Goal: Information Seeking & Learning: Compare options

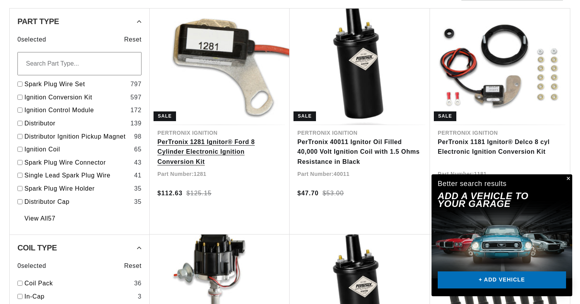
scroll to position [230, 0]
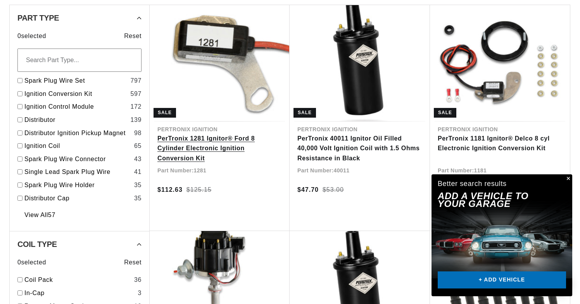
click at [212, 142] on link "PerTronix 1281 Ignitor® Ford 8 Cylinder Electronic Ignition Conversion Kit" at bounding box center [220, 148] width 125 height 30
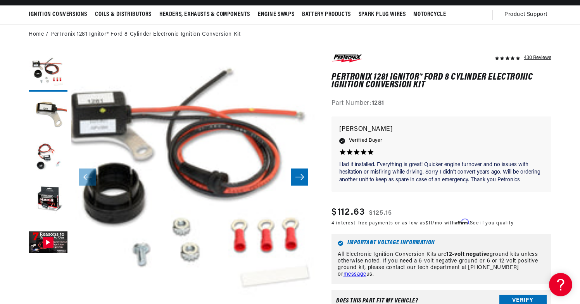
scroll to position [0, 415]
click at [536, 57] on div "430 Reviews" at bounding box center [538, 57] width 28 height 9
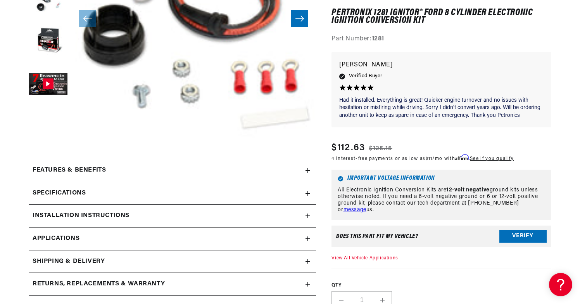
scroll to position [223, 0]
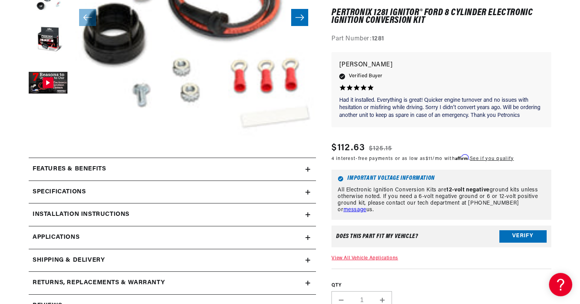
click at [88, 167] on h2 "Features & Benefits" at bounding box center [69, 169] width 73 height 10
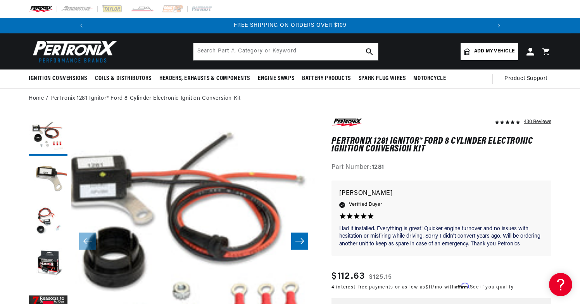
scroll to position [0, 830]
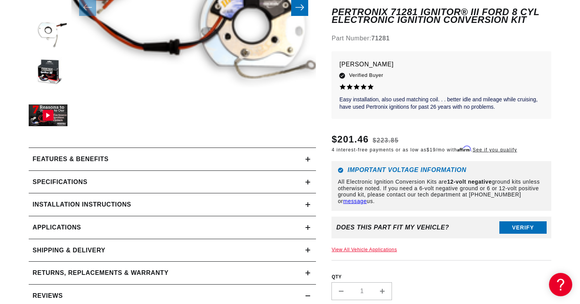
scroll to position [265, 0]
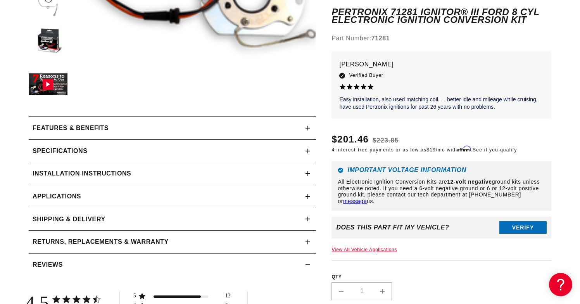
click at [81, 129] on h2 "Features & Benefits" at bounding box center [71, 128] width 76 height 10
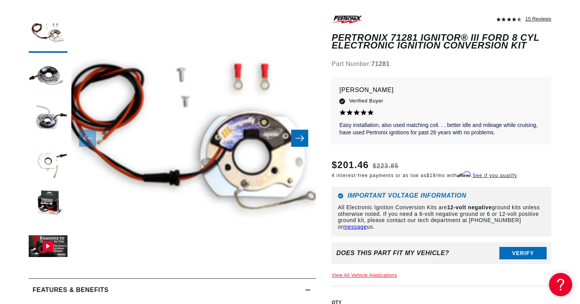
scroll to position [0, 407]
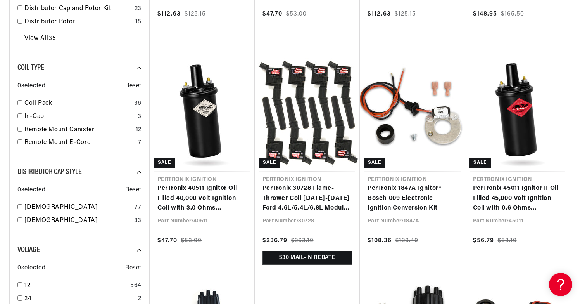
scroll to position [514, 0]
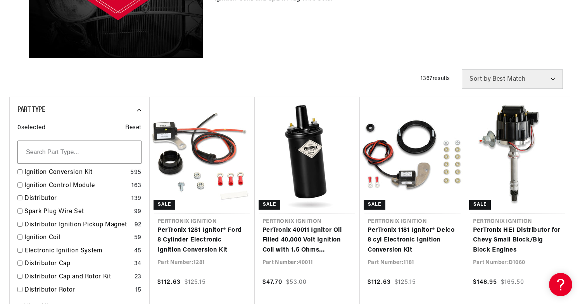
scroll to position [291, 0]
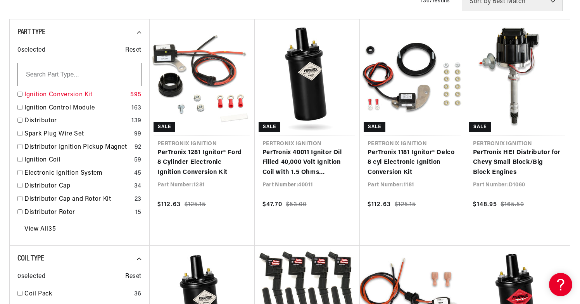
click at [20, 96] on input "checkbox" at bounding box center [19, 94] width 5 height 5
checkbox input "true"
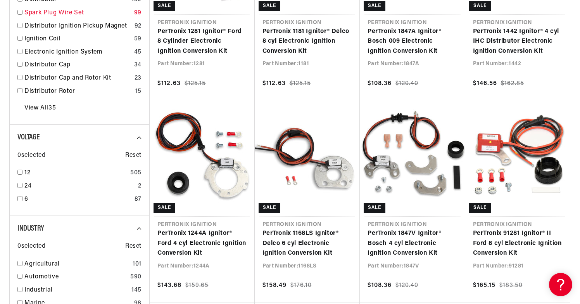
scroll to position [429, 0]
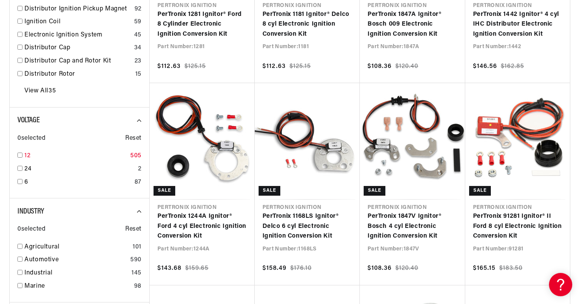
click at [19, 155] on input "checkbox" at bounding box center [19, 154] width 5 height 5
checkbox input "true"
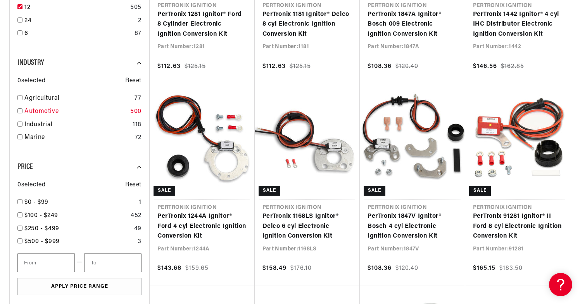
click at [19, 111] on input "checkbox" at bounding box center [19, 110] width 5 height 5
checkbox input "true"
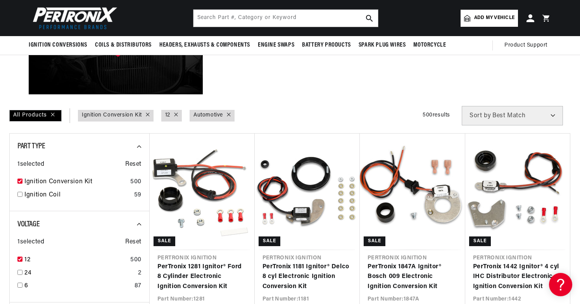
click at [496, 15] on span "Add my vehicle" at bounding box center [494, 17] width 40 height 7
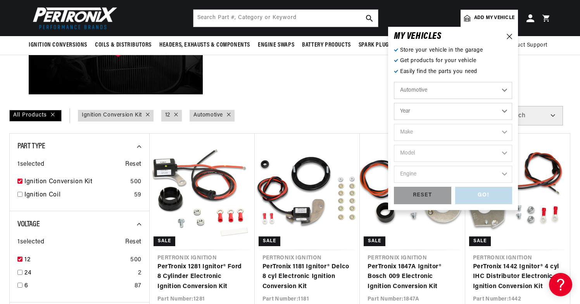
click at [394, 103] on select "Year 2022 2021 2020 2019 2018 2017 2016 2015 2014 2013 2012 2011 2010 2009 2008…" at bounding box center [453, 111] width 118 height 17
select select "1970"
click option "1970" at bounding box center [0, 0] width 0 height 0
select select "1970"
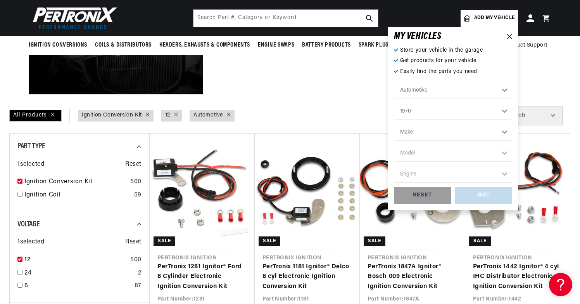
click at [394, 124] on select "Make Alfa Romeo American Motors Aston Martin Audi Austin Austin Healey Avanti B…" at bounding box center [453, 132] width 118 height 17
select select "Ford"
click option "Ford" at bounding box center [0, 0] width 0 height 0
select select "Ford"
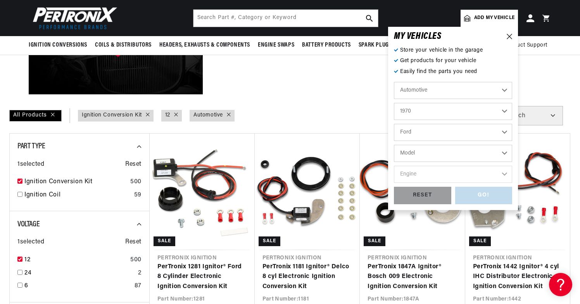
click at [394, 145] on select "Model Bronco Country Sedan Country Squire Custom Custom 500 E-100 Econoline E-2…" at bounding box center [453, 153] width 118 height 17
select select "Mustang"
click option "Mustang" at bounding box center [0, 0] width 0 height 0
select select "Mustang"
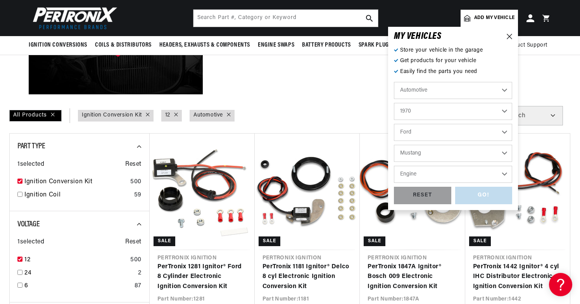
scroll to position [0, 415]
select select "302cid-5.0L"
click option "302cid / 5.0L" at bounding box center [0, 0] width 0 height 0
select select "302cid-5.0L"
click at [482, 194] on div "GO!" at bounding box center [483, 195] width 57 height 17
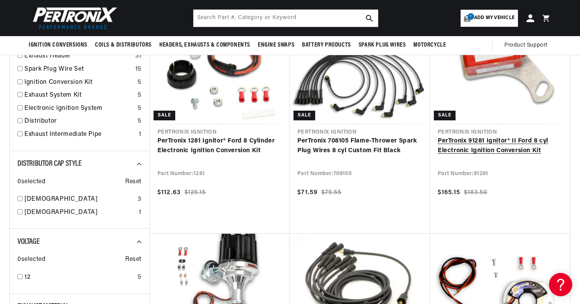
scroll to position [138, 0]
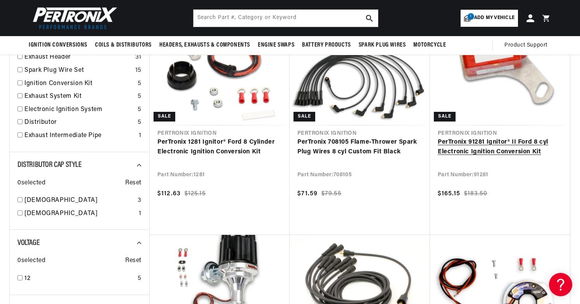
click at [489, 143] on link "PerTronix 91281 Ignitor® II Ford 8 cyl Electronic Ignition Conversion Kit" at bounding box center [500, 147] width 125 height 20
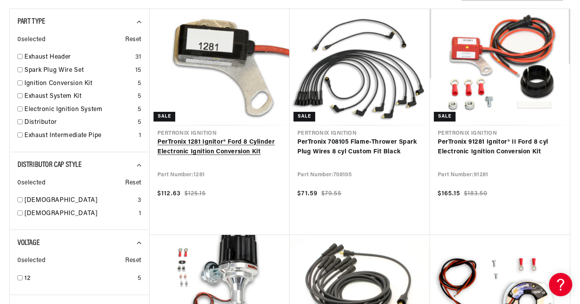
click at [217, 144] on link "PerTronix 1281 Ignitor® Ford 8 Cylinder Electronic Ignition Conversion Kit" at bounding box center [220, 147] width 125 height 20
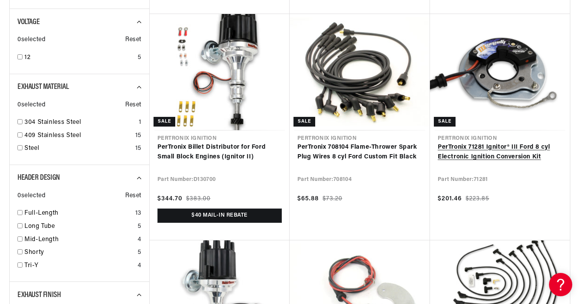
scroll to position [364, 0]
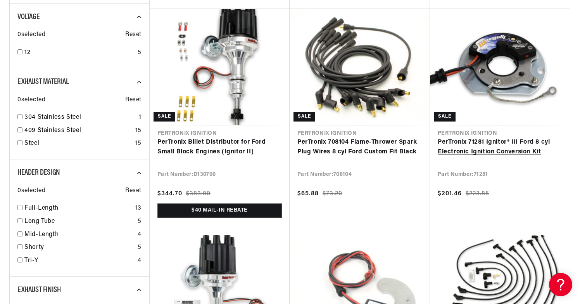
click at [500, 144] on link "PerTronix 71281 Ignitor® III Ford 8 cyl Electronic Ignition Conversion Kit" at bounding box center [500, 147] width 125 height 20
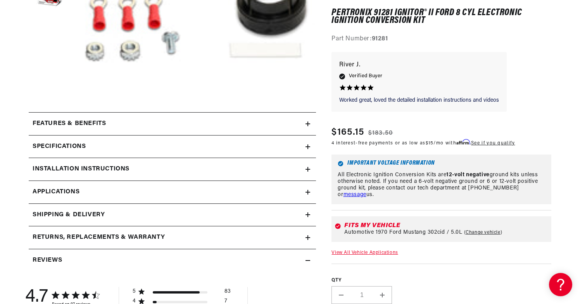
scroll to position [279, 0]
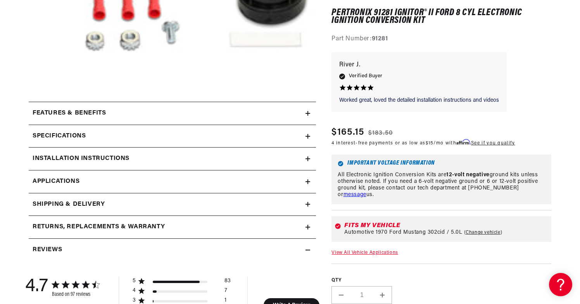
click at [90, 113] on h2 "Features & Benefits" at bounding box center [69, 113] width 73 height 10
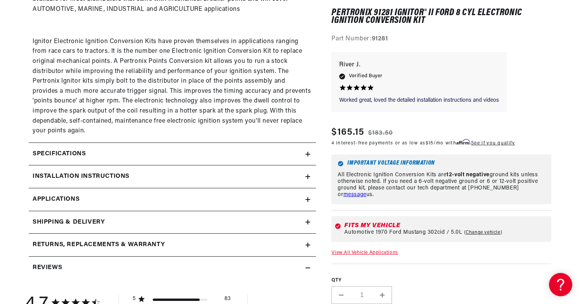
scroll to position [571, 0]
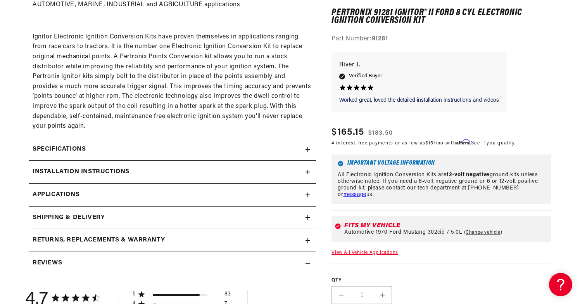
click at [68, 152] on h2 "Specifications" at bounding box center [59, 149] width 53 height 10
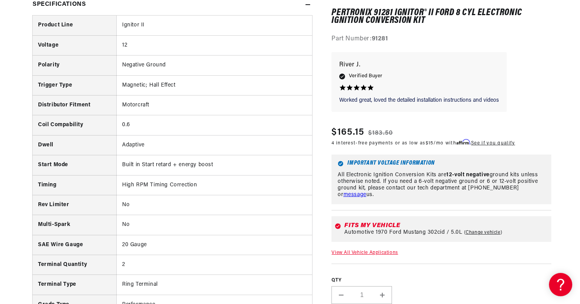
scroll to position [715, 0]
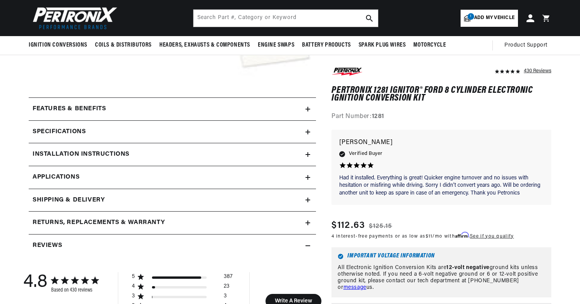
scroll to position [24, 0]
click at [86, 132] on h2 "Specifications" at bounding box center [59, 132] width 53 height 10
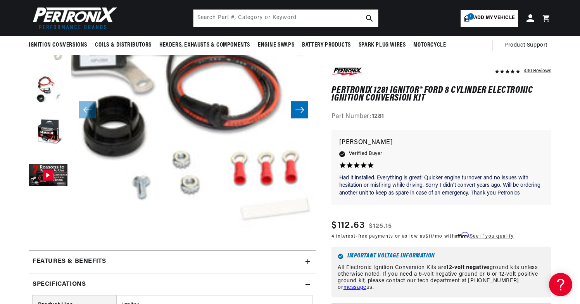
scroll to position [0, 830]
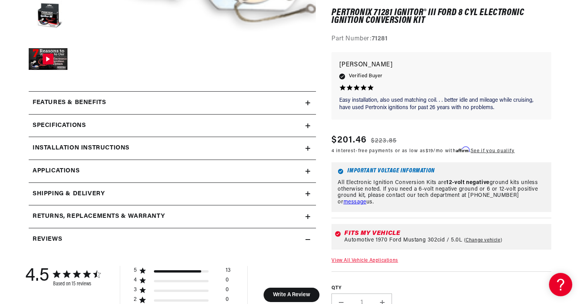
scroll to position [384, 0]
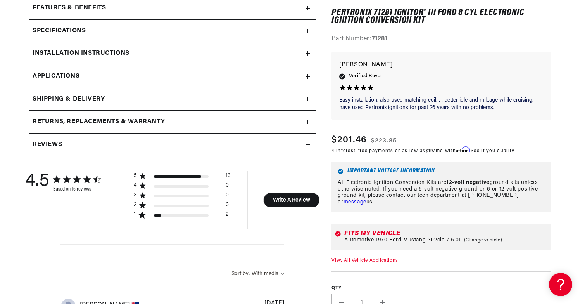
click at [73, 29] on h2 "Specifications" at bounding box center [59, 31] width 53 height 10
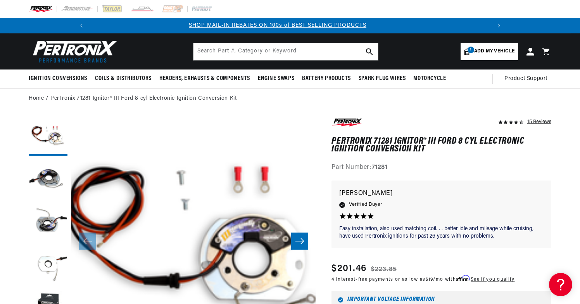
scroll to position [0, 415]
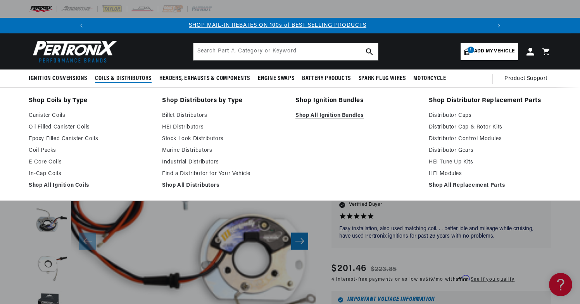
click at [129, 76] on span "Coils & Distributors" at bounding box center [123, 78] width 57 height 8
click at [119, 79] on span "Coils & Distributors" at bounding box center [123, 78] width 57 height 8
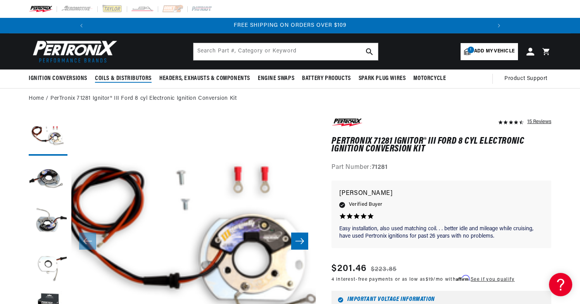
click at [119, 79] on span "Coils & Distributors" at bounding box center [123, 78] width 57 height 8
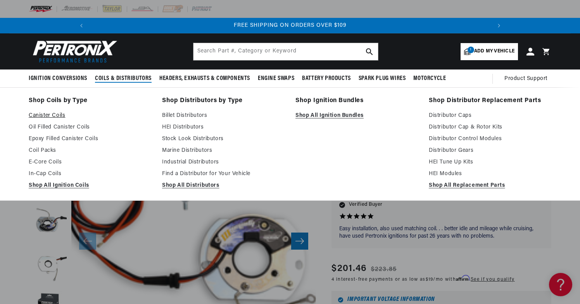
click at [48, 114] on link "Canister Coils" at bounding box center [90, 115] width 123 height 9
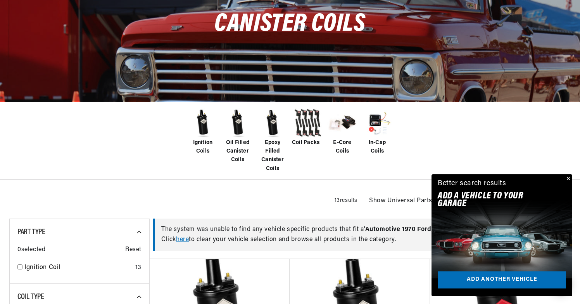
click at [201, 143] on span "Ignition Coils" at bounding box center [202, 146] width 31 height 17
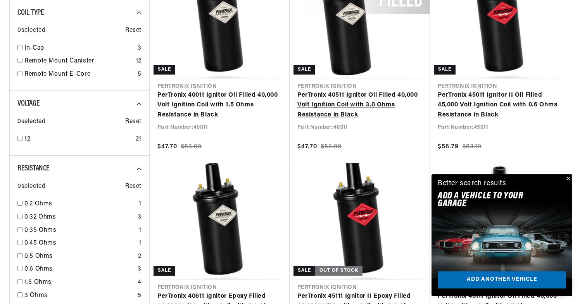
scroll to position [374, 0]
